Goal: Information Seeking & Learning: Learn about a topic

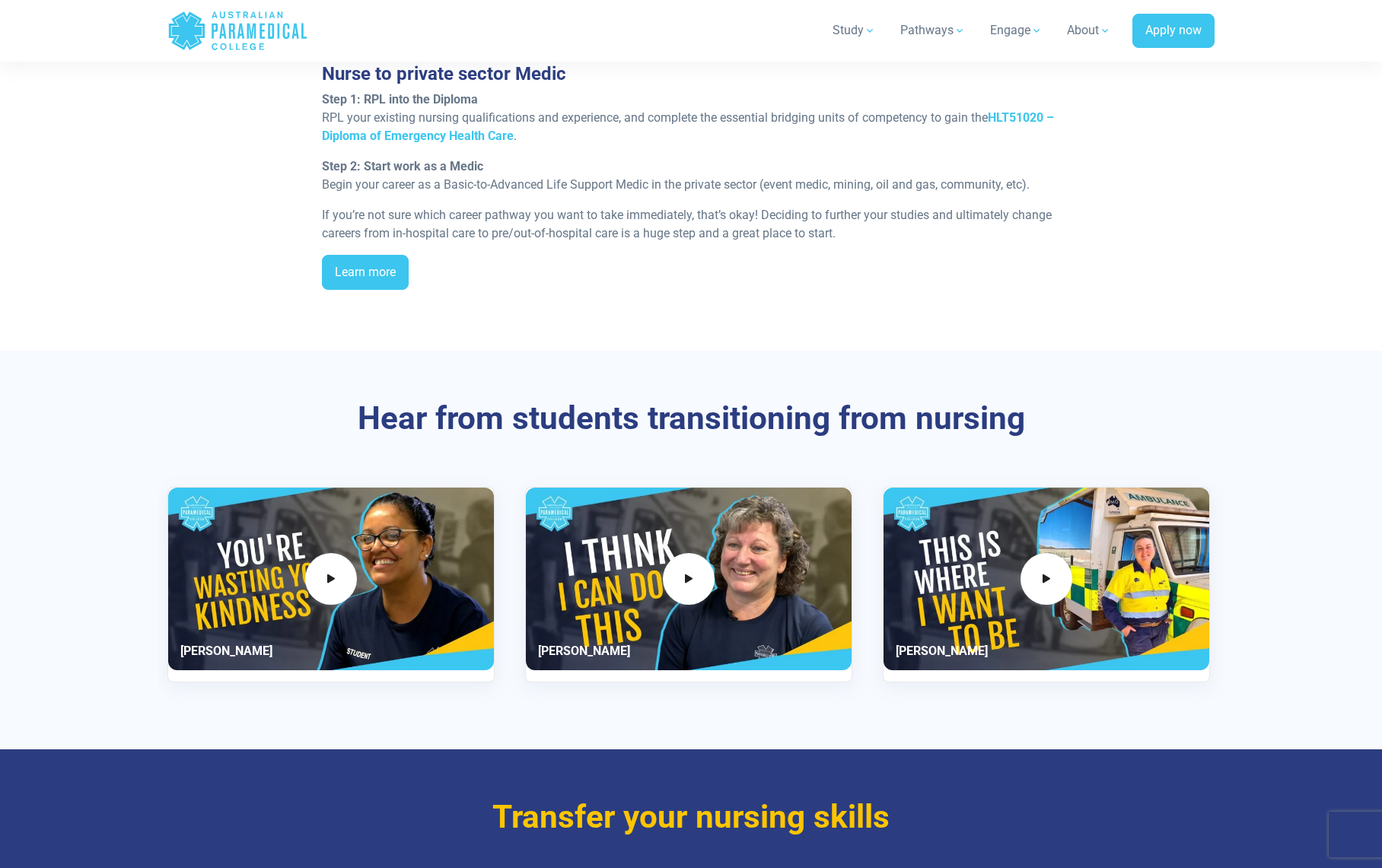
scroll to position [1735, 0]
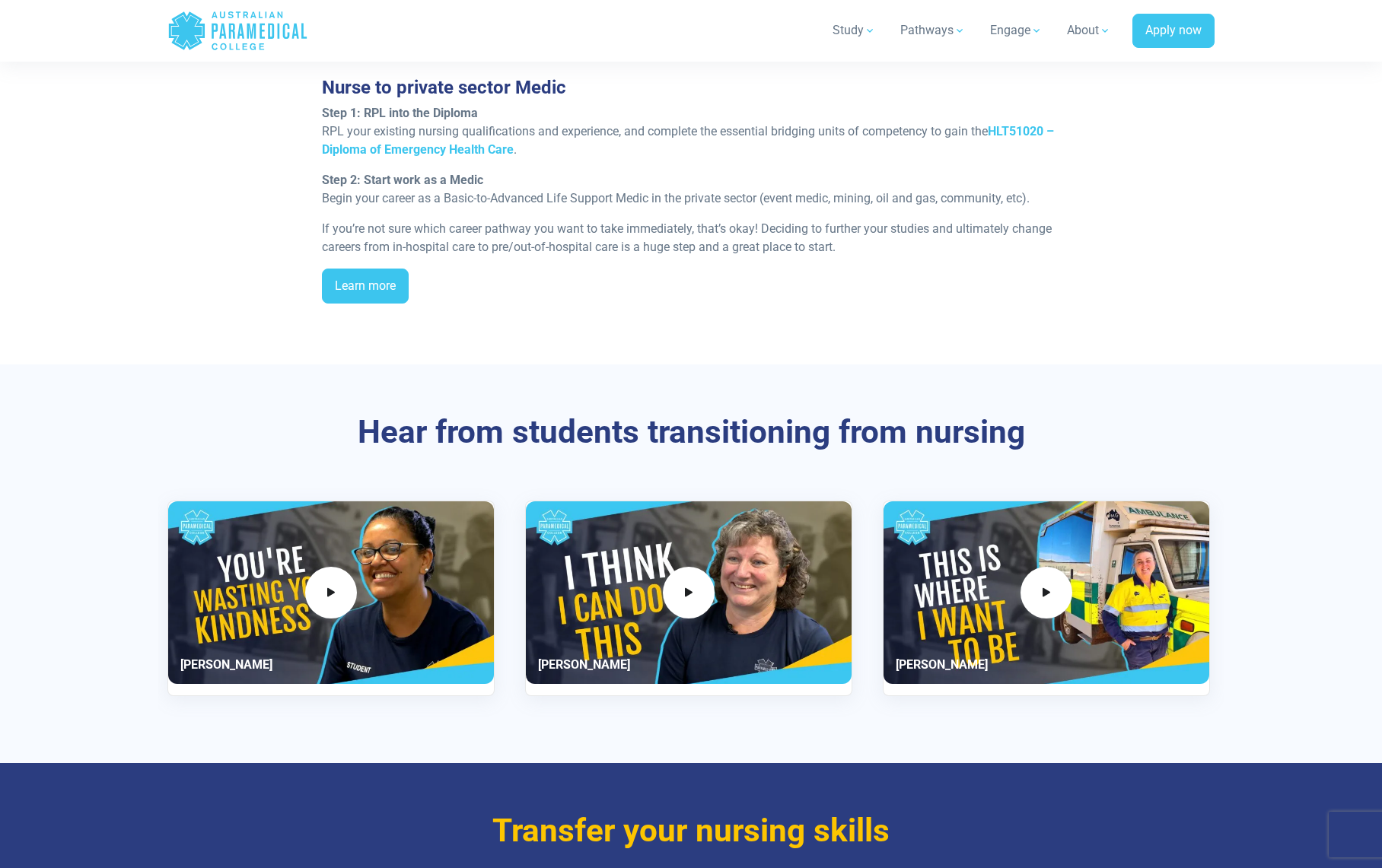
drag, startPoint x: 459, startPoint y: 540, endPoint x: 879, endPoint y: 558, distance: 420.4
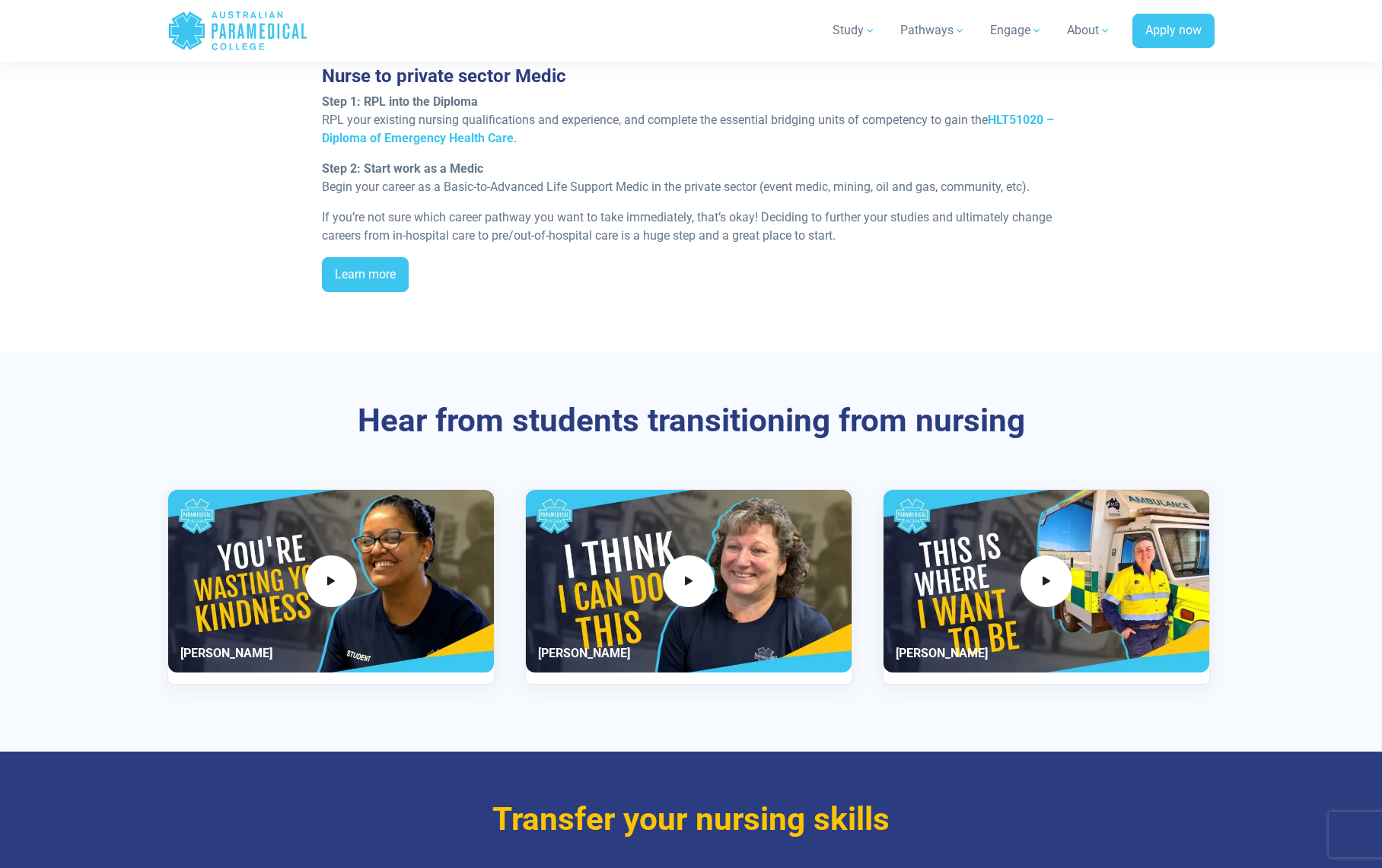
scroll to position [1760, 0]
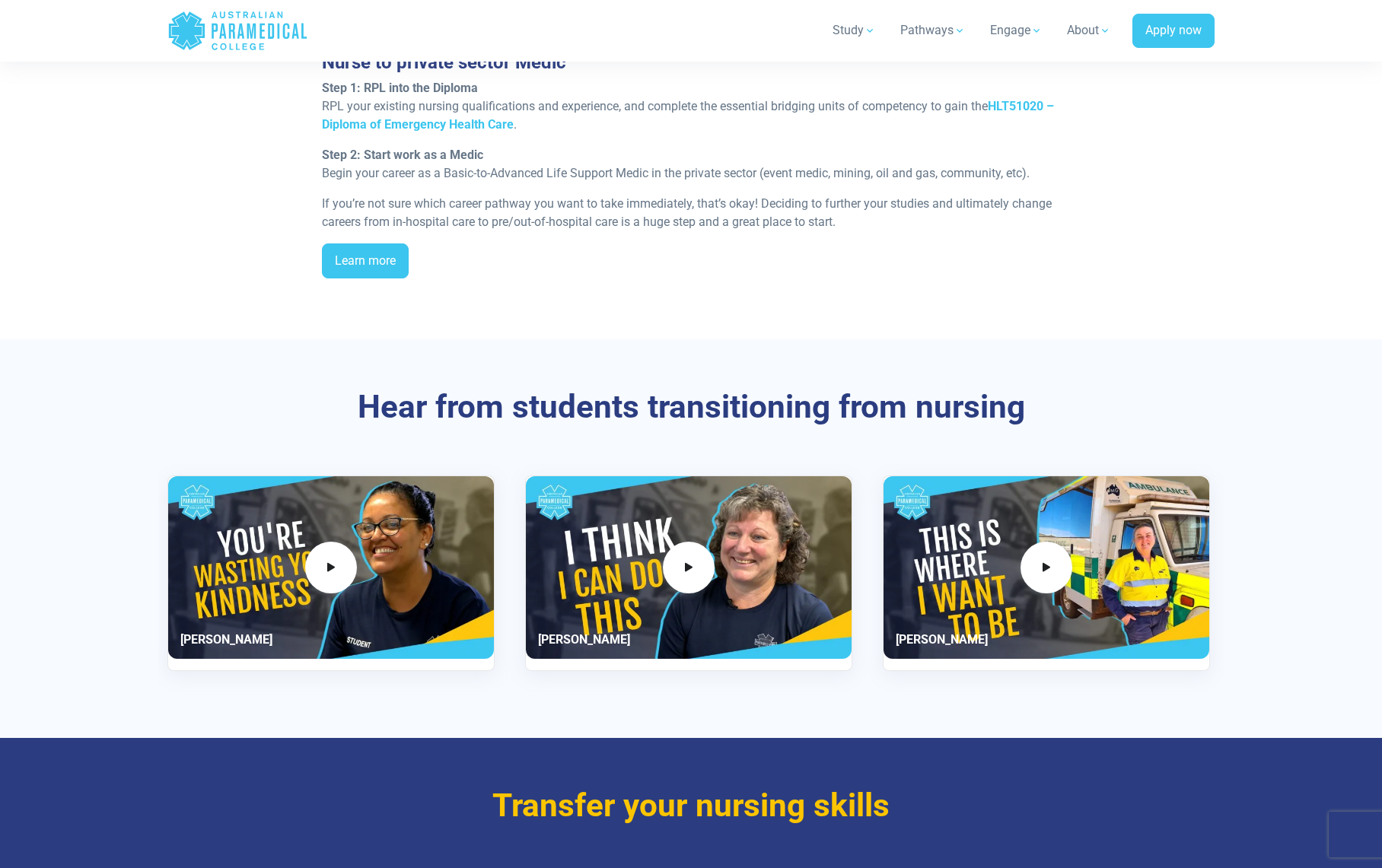
drag, startPoint x: 492, startPoint y: 390, endPoint x: 944, endPoint y: 492, distance: 463.4
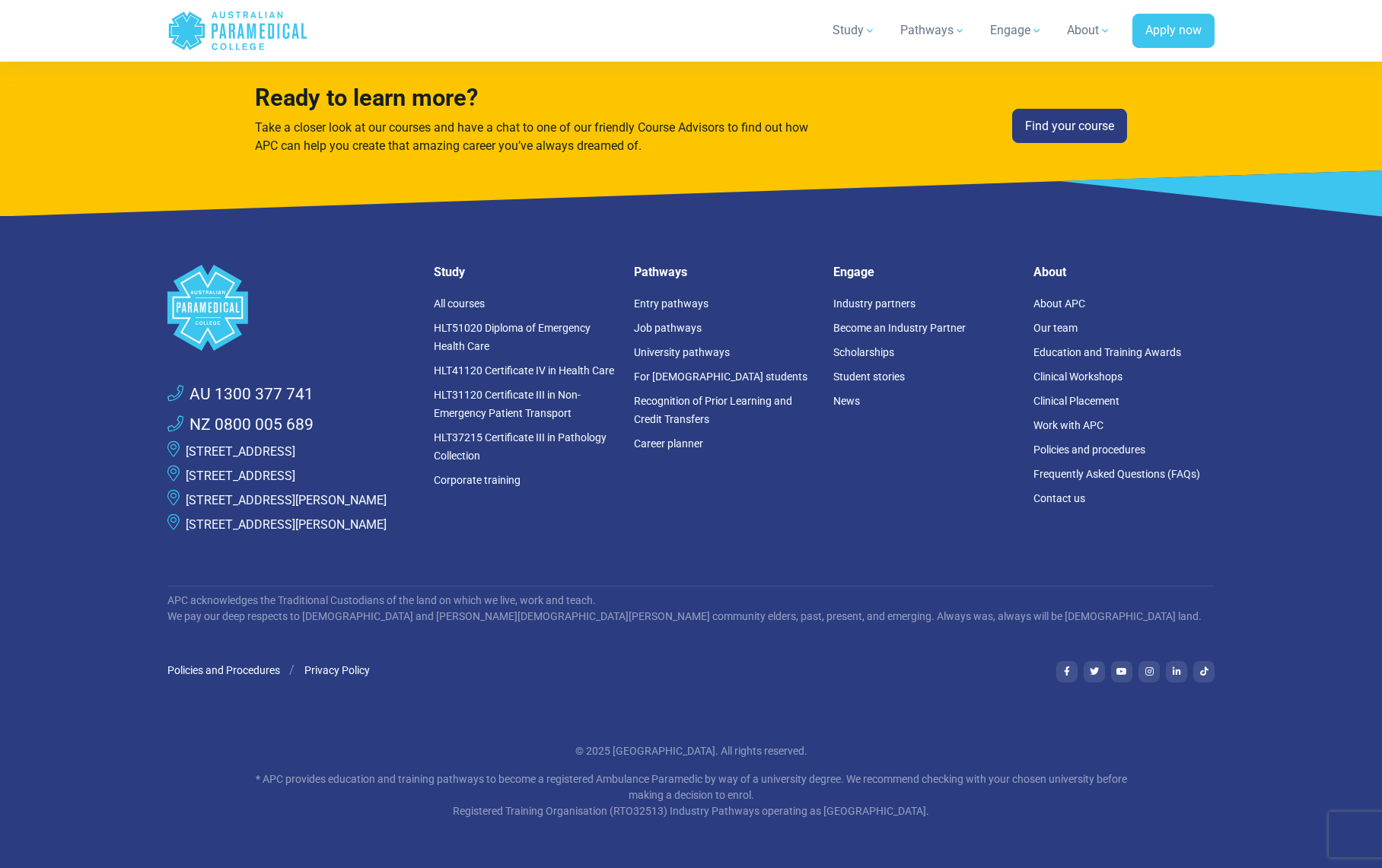
scroll to position [3759, 0]
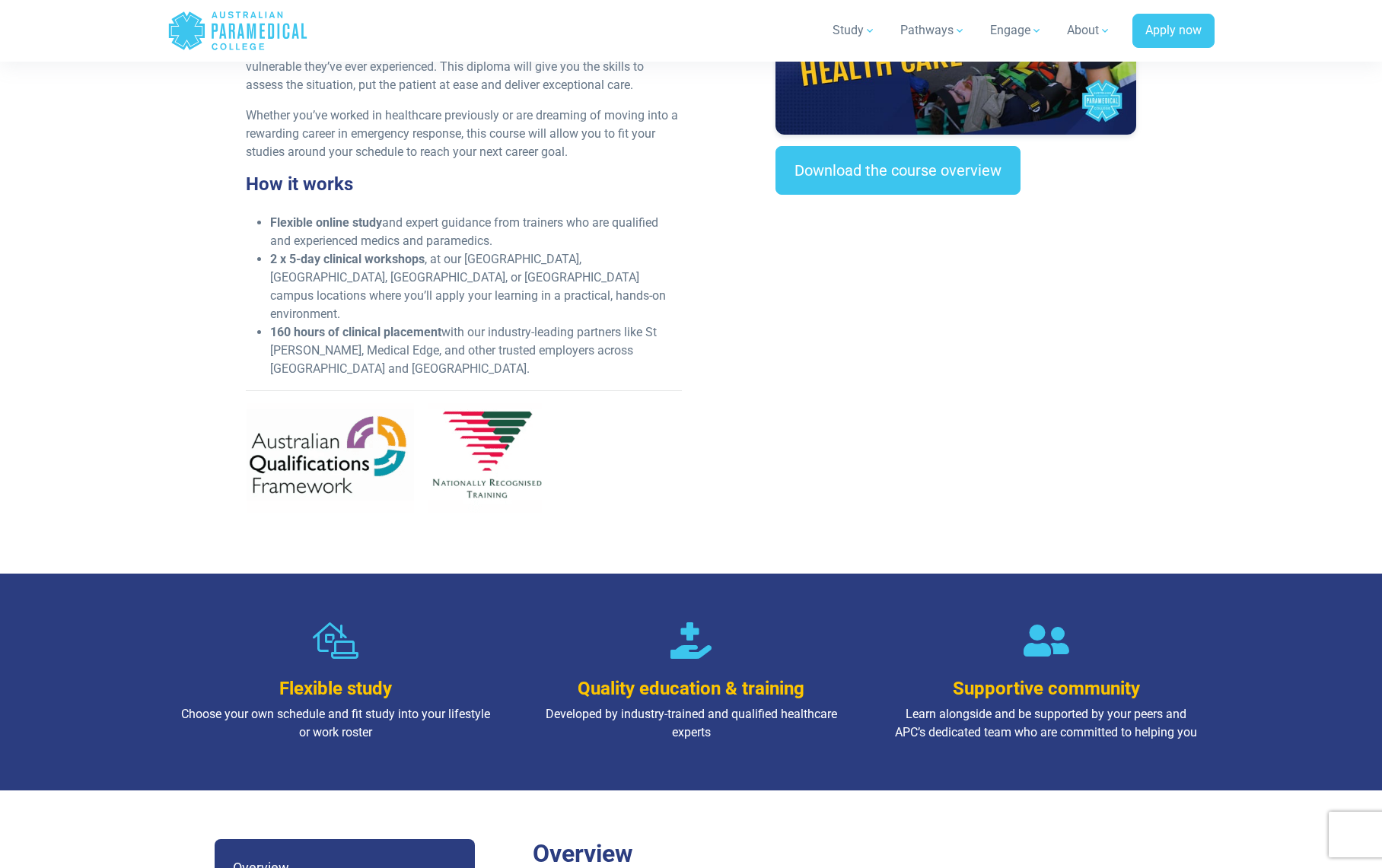
scroll to position [897, 0]
